Goal: Ask a question: Seek information or help from site administrators or community

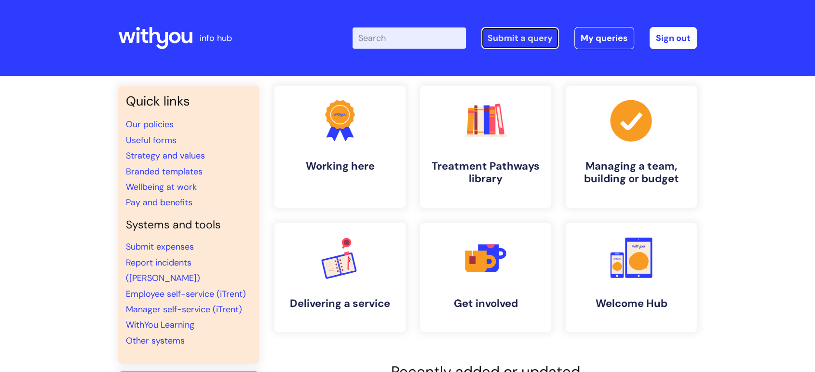
click at [522, 39] on link "Submit a query" at bounding box center [520, 38] width 78 height 22
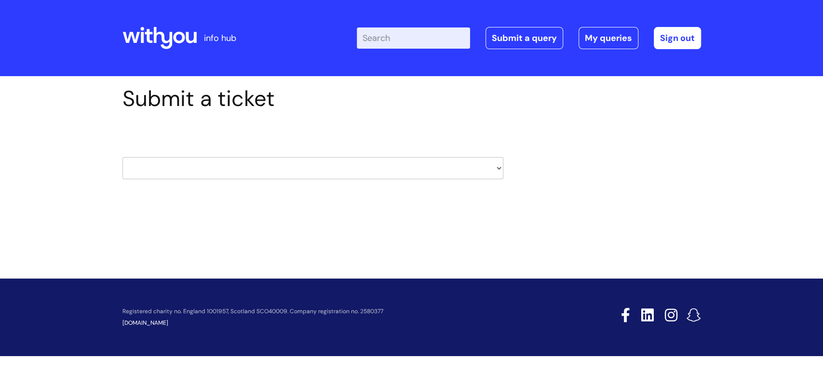
click at [494, 169] on select "HR / People IT and Support Clinical Drug Alerts Finance Accounts Data Support T…" at bounding box center [313, 168] width 381 height 22
select select "it_and_support"
click at [123, 157] on select "HR / People IT and Support Clinical Drug Alerts Finance Accounts Data Support T…" at bounding box center [313, 168] width 381 height 22
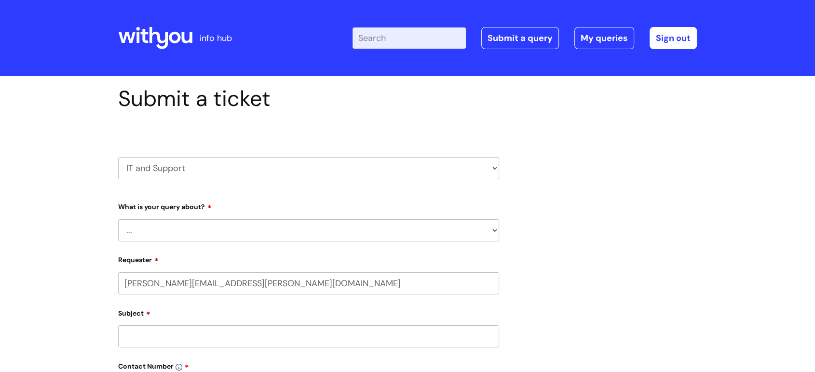
click at [494, 231] on select "... Mobile Phone Reset & MFA Accounts, Starters and Leavers IT Hardware issue I…" at bounding box center [308, 231] width 381 height 22
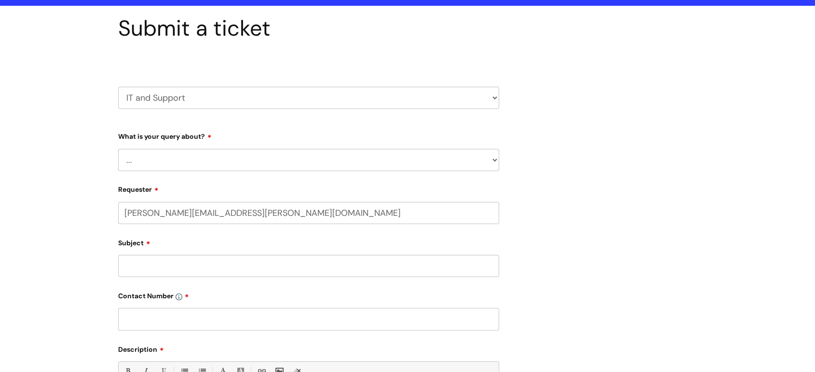
scroll to position [80, 0]
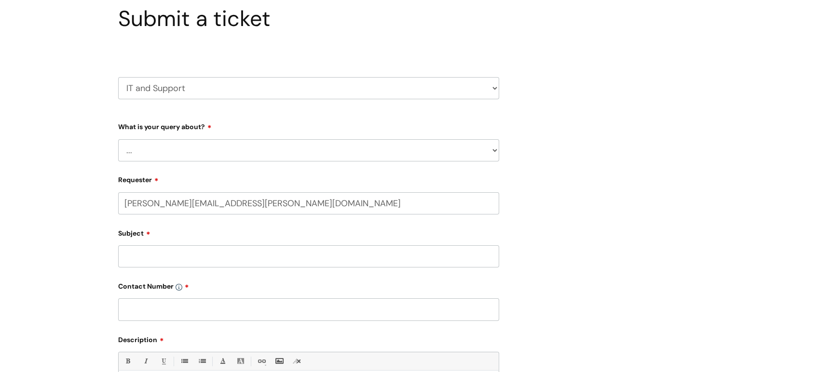
click at [493, 152] on select "... Mobile Phone Reset & MFA Accounts, Starters and Leavers IT Hardware issue I…" at bounding box center [308, 150] width 381 height 22
click at [493, 88] on select "HR / People IT and Support Clinical Drug Alerts Finance Accounts Data Support T…" at bounding box center [308, 88] width 381 height 22
select select "hr_/_people"
click at [118, 77] on select "HR / People IT and Support Clinical Drug Alerts Finance Accounts Data Support T…" at bounding box center [308, 88] width 381 height 22
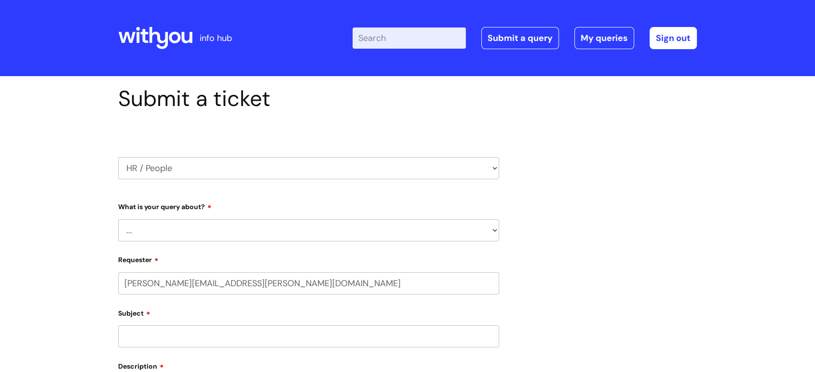
click at [491, 229] on select "... Absence Query Holiday Query Employee change request General HR Query iTrent…" at bounding box center [308, 231] width 381 height 22
click at [118, 220] on select "... Absence Query Holiday Query Employee change request General HR Query iTrent…" at bounding box center [308, 231] width 381 height 22
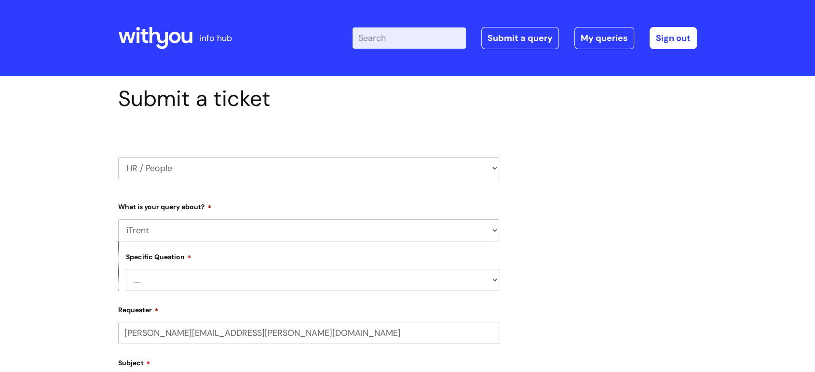
click at [496, 278] on select "... I can’t log in to iTrent I need to change someone’s line manager Issue with…" at bounding box center [312, 280] width 373 height 22
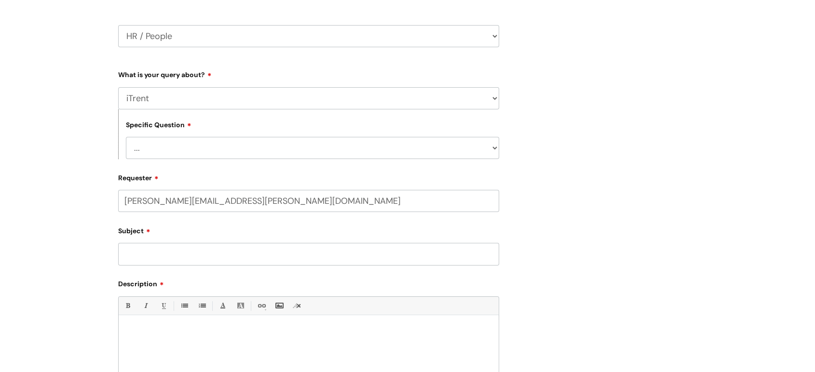
scroll to position [160, 0]
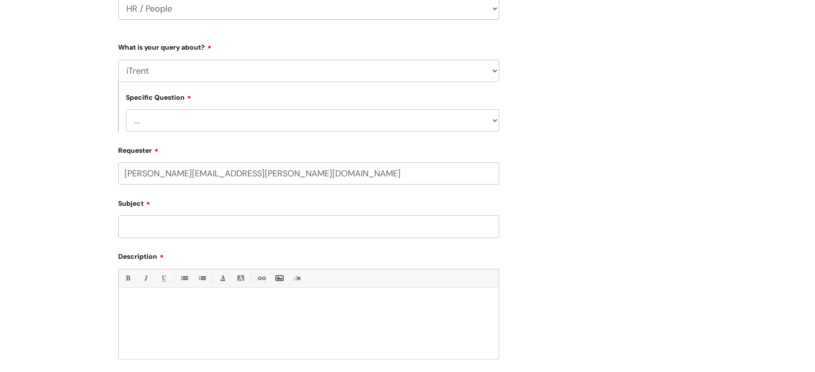
click at [495, 122] on select "... I can’t log in to iTrent I need to change someone’s line manager Issue with…" at bounding box center [312, 121] width 373 height 22
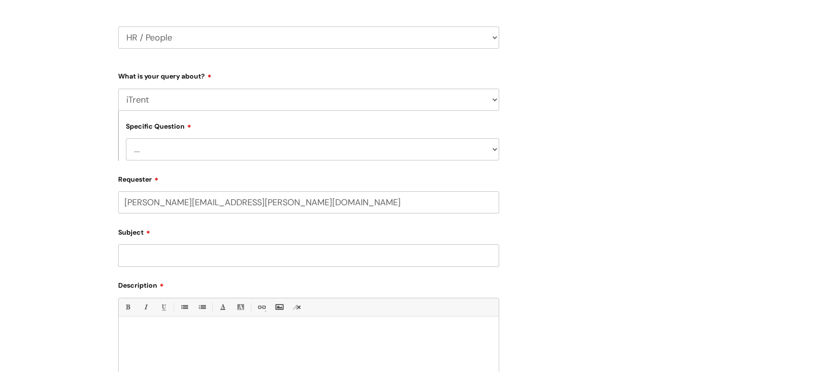
scroll to position [120, 0]
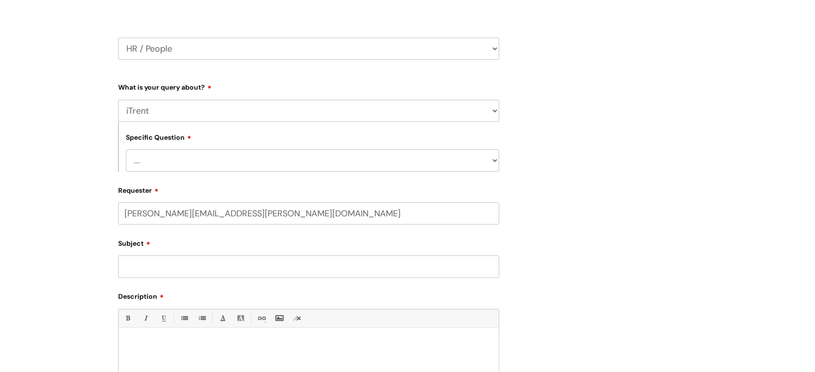
click at [494, 163] on select "... I can’t log in to iTrent I need to change someone’s line manager Issue with…" at bounding box center [312, 161] width 373 height 22
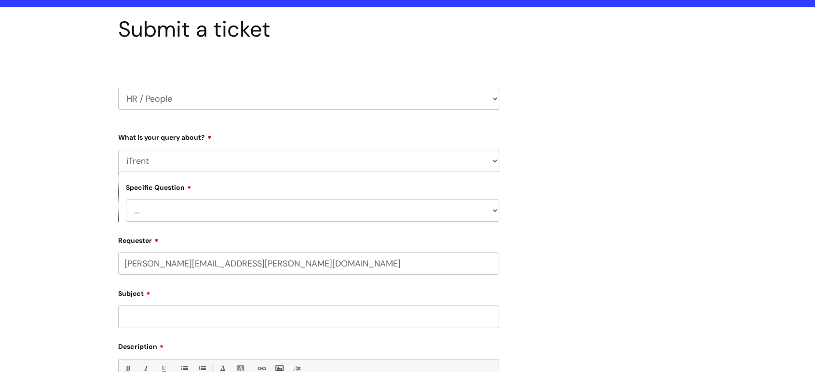
scroll to position [58, 0]
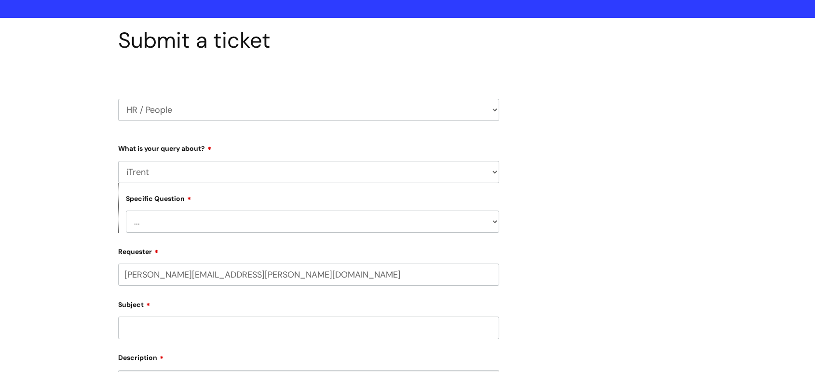
click at [494, 223] on select "... I can’t log in to iTrent I need to change someone’s line manager Issue with…" at bounding box center [312, 222] width 373 height 22
click at [493, 172] on select "... Absence Query Holiday Query Employee change request General HR Query iTrent…" at bounding box center [308, 172] width 381 height 22
select select "Holiday Query"
click at [118, 161] on select "... Absence Query Holiday Query Employee change request General HR Query iTrent…" at bounding box center [308, 172] width 381 height 22
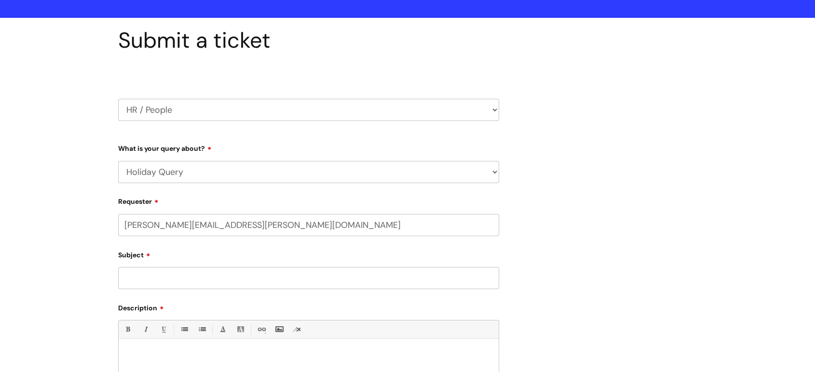
click at [131, 275] on input "Subject" at bounding box center [308, 278] width 381 height 22
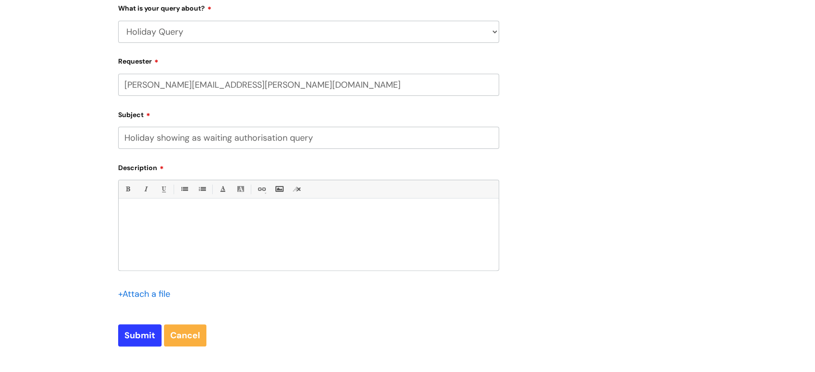
scroll to position [200, 0]
type input "Holiday showing as waiting authorisation query"
click at [138, 291] on input "file" at bounding box center [142, 293] width 48 height 12
click at [141, 295] on input "file" at bounding box center [142, 293] width 48 height 12
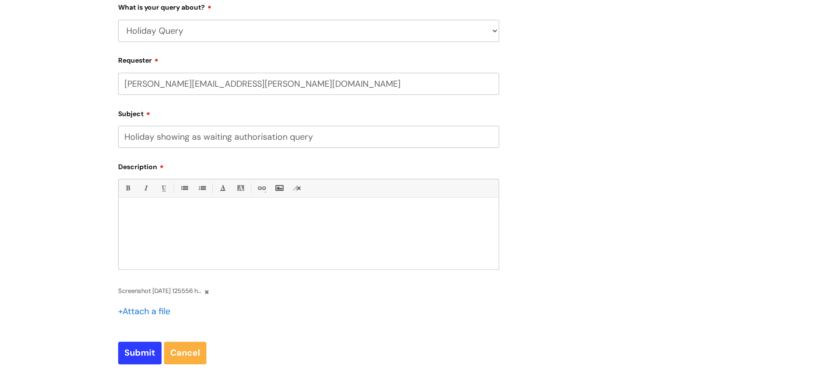
click at [132, 214] on p at bounding box center [309, 214] width 366 height 9
click at [238, 219] on p "In the self service on iTrent my holiday is showing as awaiting authorisation" at bounding box center [309, 214] width 366 height 9
click at [408, 218] on p "In the self service on iTrent my holiday (Tuesday 12th Aug) is showing as await…" at bounding box center [309, 214] width 366 height 9
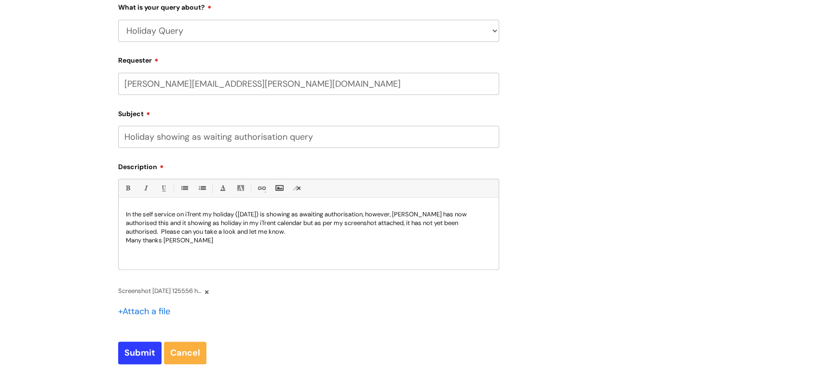
click at [143, 216] on p "In the self service on iTrent my holiday (Tuesday 12th Aug) is showing as await…" at bounding box center [309, 223] width 366 height 26
click at [189, 223] on p "In my self service on iTrent my holiday (Tuesday 12th Aug) is showing as awaiti…" at bounding box center [309, 223] width 366 height 26
click at [172, 223] on p "In my self service on iTrent my holiday (Tuesday 12th Aug) is showing as awaiti…" at bounding box center [309, 223] width 366 height 26
click at [243, 226] on p "In my self service on iTrent my holiday (Tuesday 12th Aug) is showing as awaiti…" at bounding box center [309, 223] width 366 height 26
click at [239, 226] on p "In my self service on iTrent my holiday (Tuesday 12th Aug) is showing as awaiti…" at bounding box center [309, 223] width 366 height 26
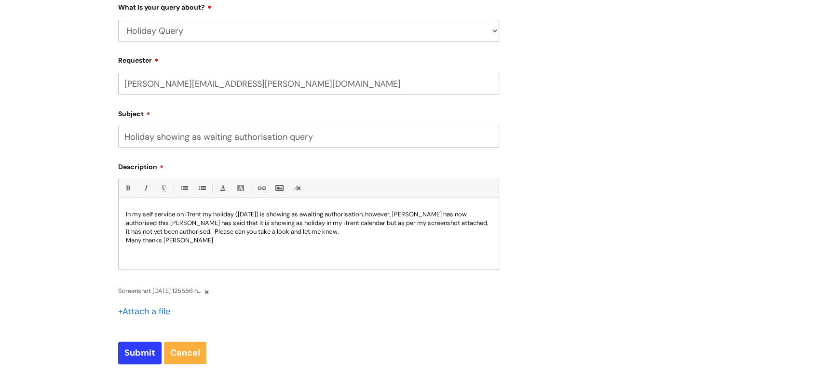
click at [195, 234] on p "In my self service on iTrent my holiday (Tuesday 12th Aug) is showing as awaiti…" at bounding box center [309, 223] width 366 height 26
click at [183, 245] on p "Many thanks [PERSON_NAME]" at bounding box center [309, 240] width 366 height 9
click at [275, 233] on p "In my self service on iTrent my holiday (Tuesday 12th Aug) is showing as awaiti…" at bounding box center [309, 223] width 366 height 26
click at [280, 234] on p "In my self service on iTrent my holiday (Tuesday 12th Aug) is showing as awaiti…" at bounding box center [309, 223] width 366 height 26
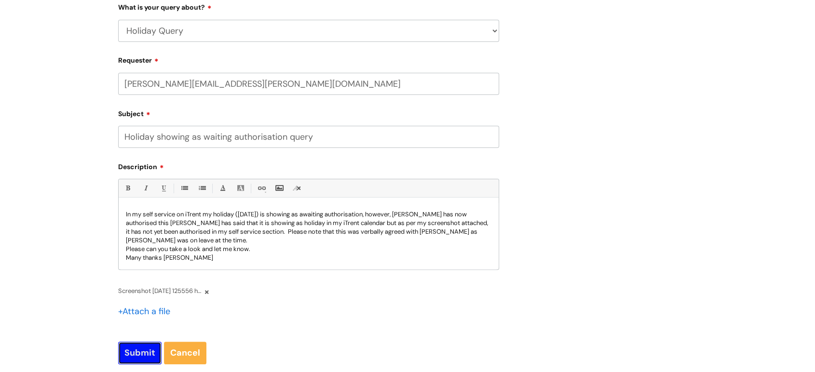
click at [141, 355] on input "Submit" at bounding box center [139, 353] width 43 height 22
type input "Please Wait..."
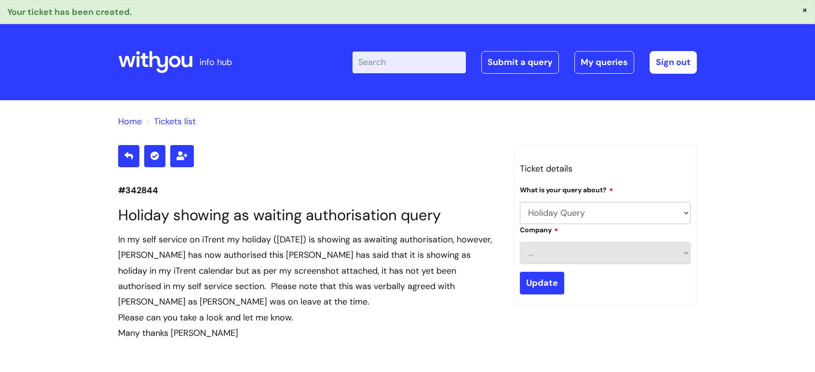
select select "Holiday Query"
